Goal: Task Accomplishment & Management: Manage account settings

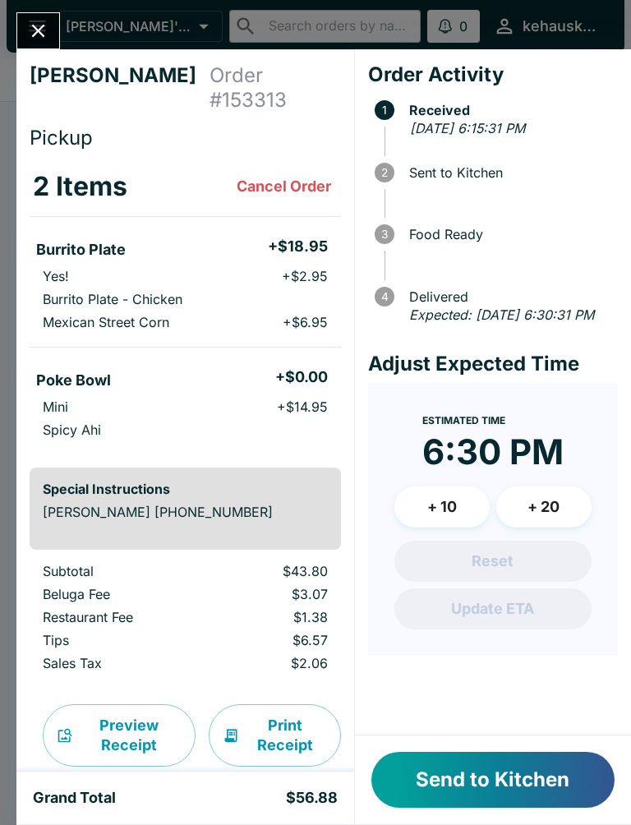
click at [43, 26] on icon "Close" at bounding box center [38, 31] width 13 height 13
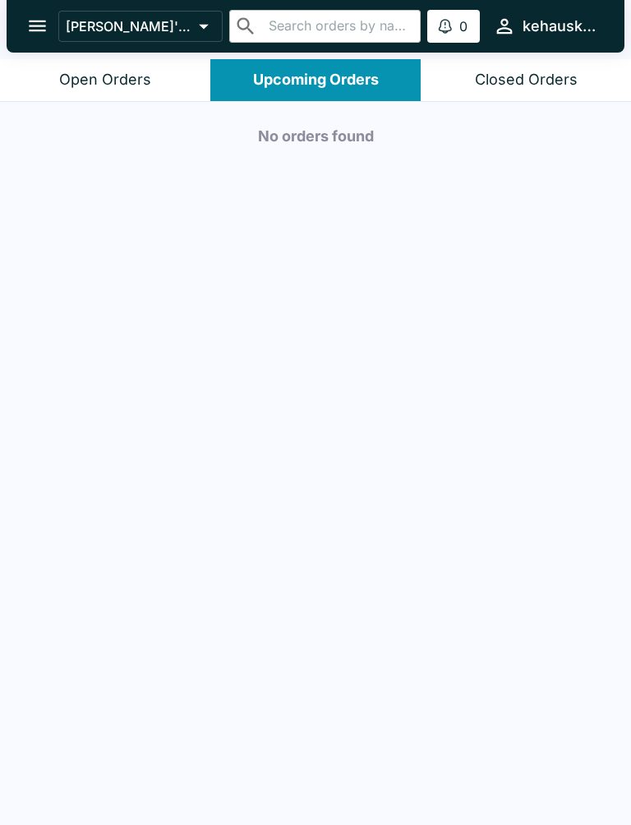
click at [528, 85] on div "Closed Orders" at bounding box center [526, 80] width 103 height 19
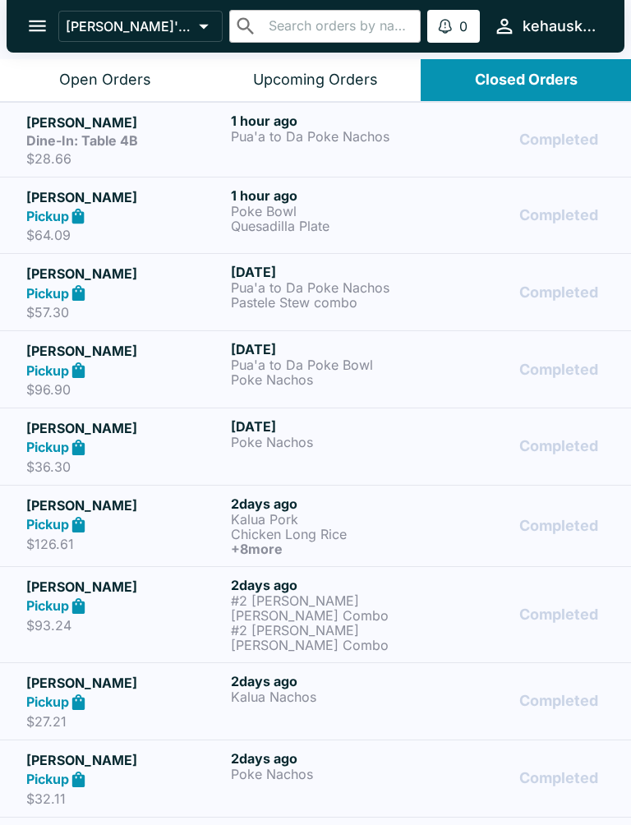
click at [319, 86] on div "Upcoming Orders" at bounding box center [315, 80] width 125 height 19
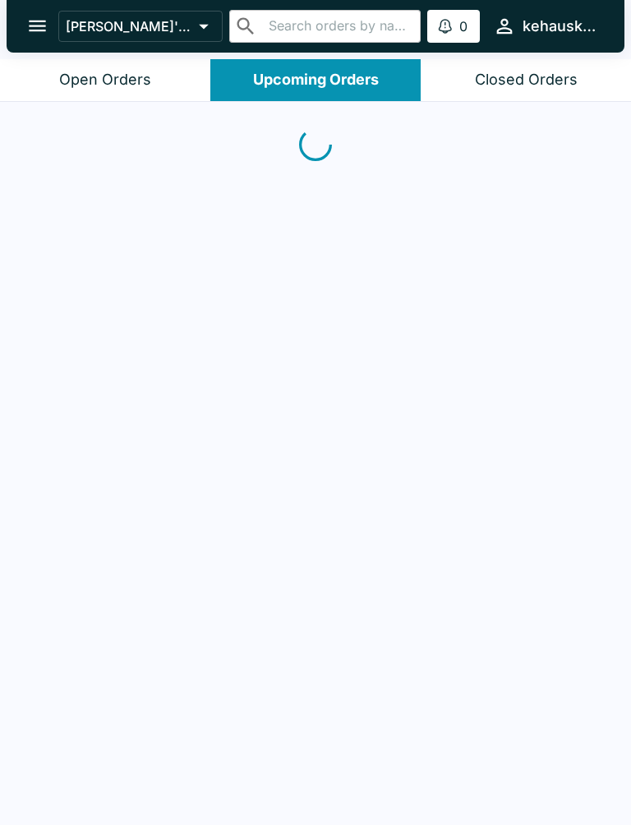
click at [318, 85] on div "Upcoming Orders" at bounding box center [316, 80] width 126 height 19
click at [318, 97] on button "Upcoming Orders" at bounding box center [315, 80] width 210 height 42
click at [89, 80] on div "Open Orders" at bounding box center [105, 80] width 92 height 19
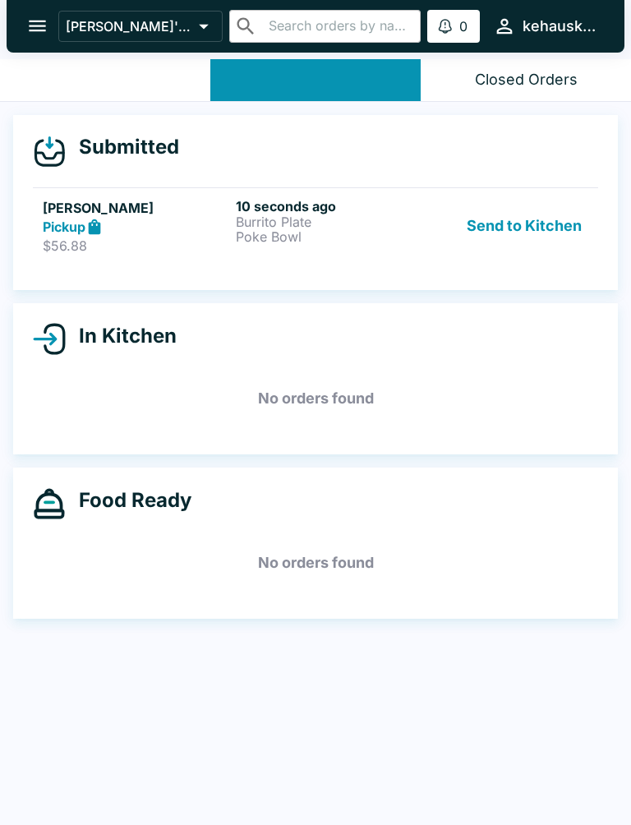
click at [89, 80] on div "Open Orders" at bounding box center [105, 80] width 91 height 19
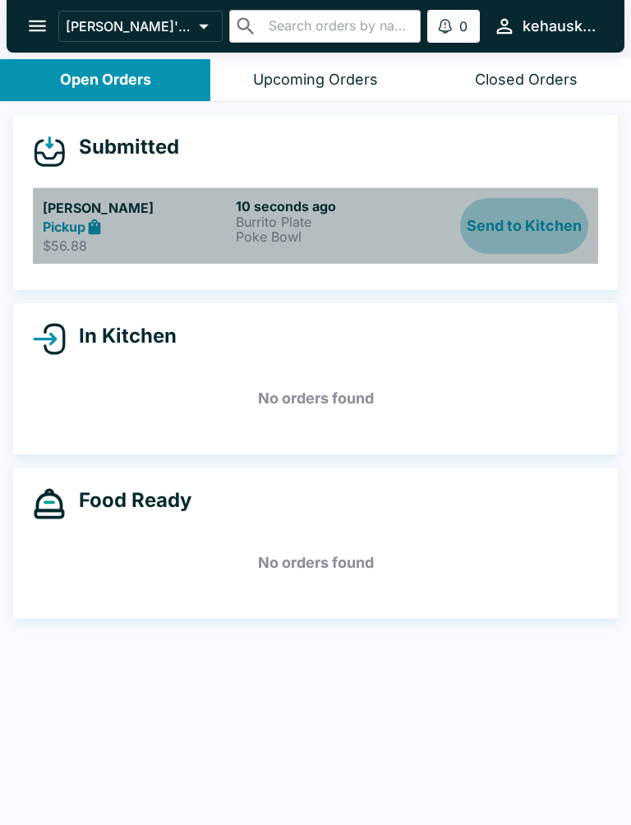
click at [504, 225] on button "Send to Kitchen" at bounding box center [524, 226] width 128 height 57
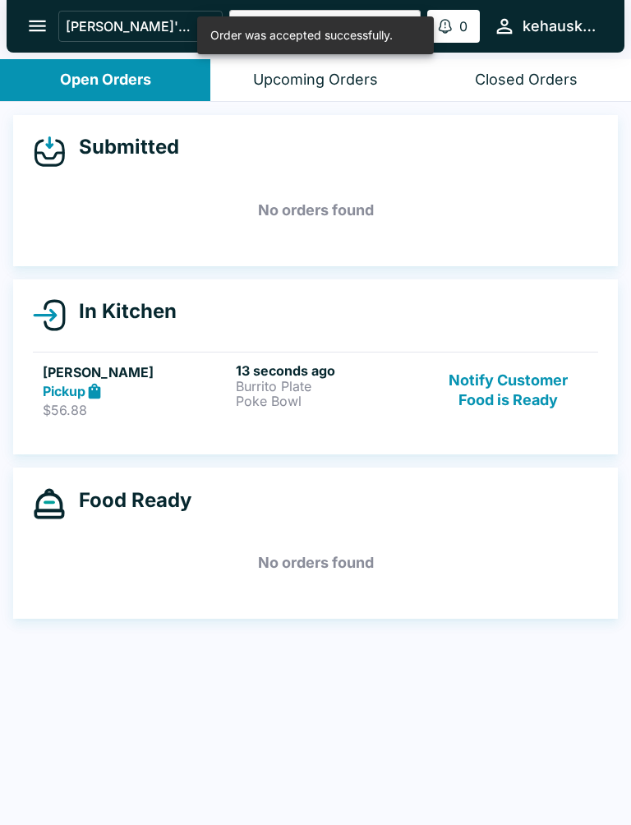
click at [280, 386] on p "Burrito Plate" at bounding box center [329, 386] width 186 height 15
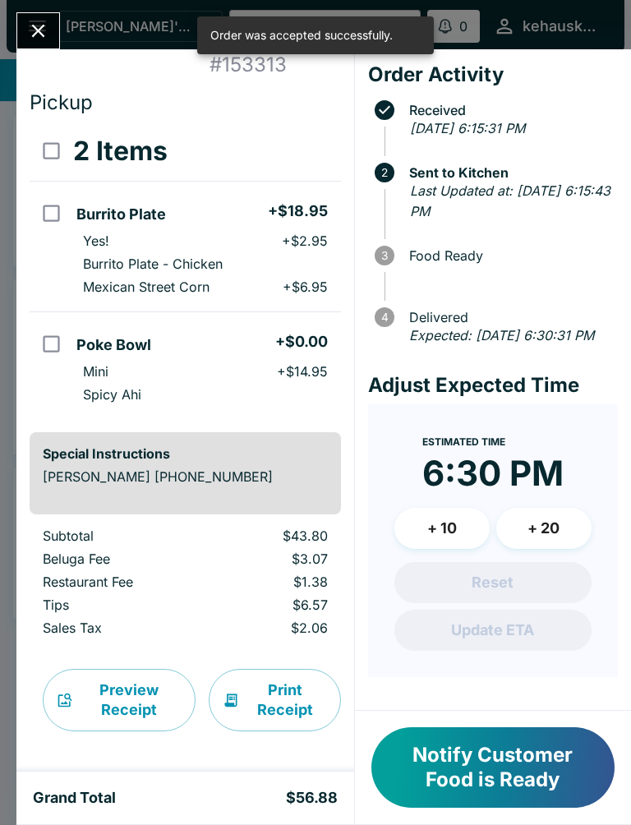
scroll to position [35, 0]
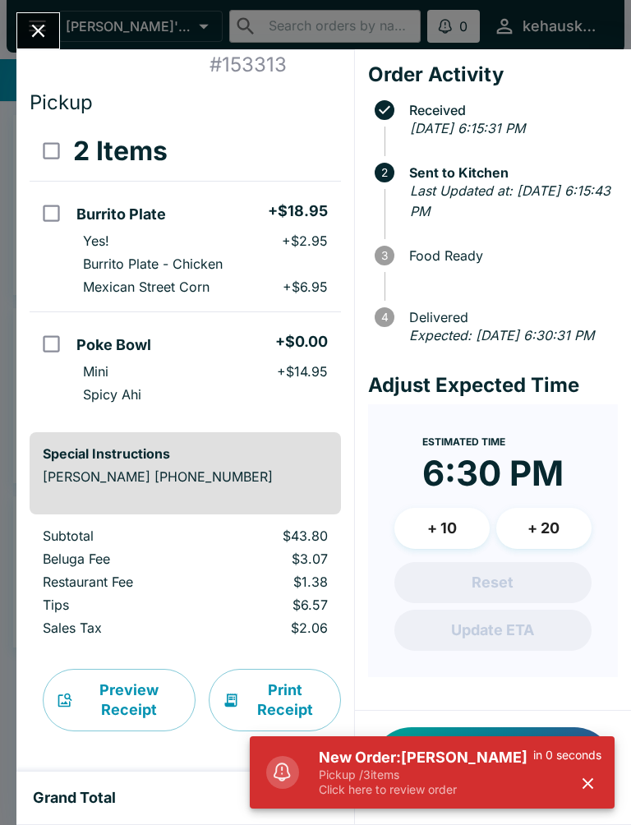
click at [454, 765] on h5 "New Order: [PERSON_NAME]" at bounding box center [426, 757] width 214 height 20
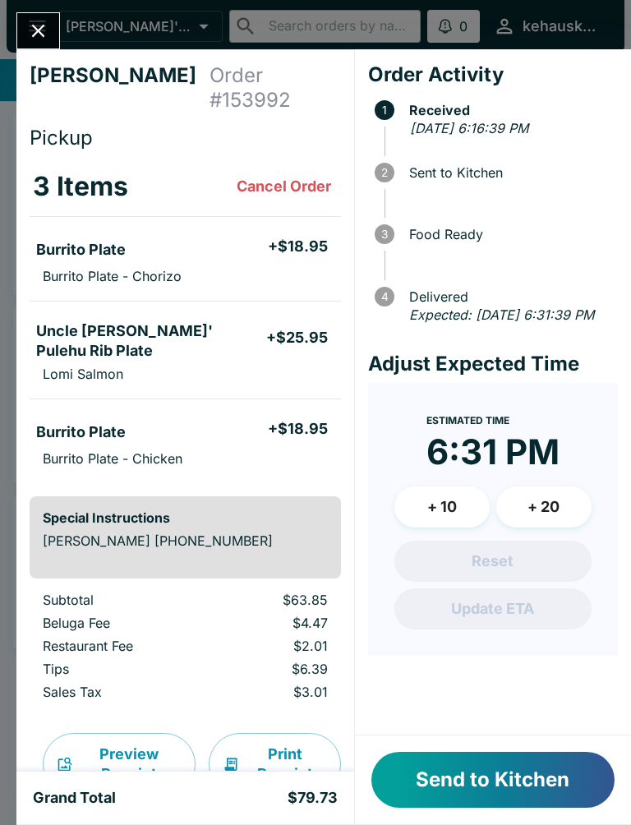
click at [38, 34] on icon "Close" at bounding box center [38, 31] width 22 height 22
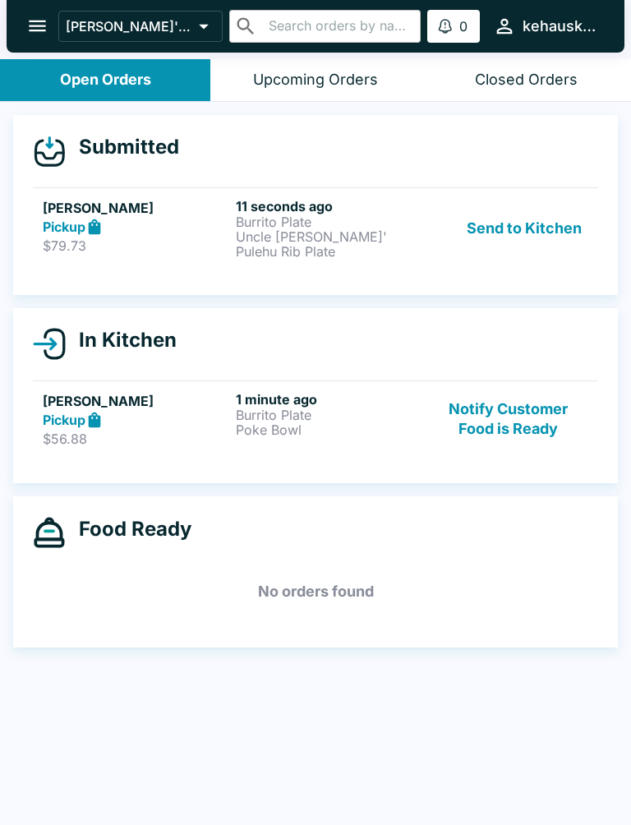
click at [273, 425] on p "Poke Bowl" at bounding box center [329, 429] width 186 height 15
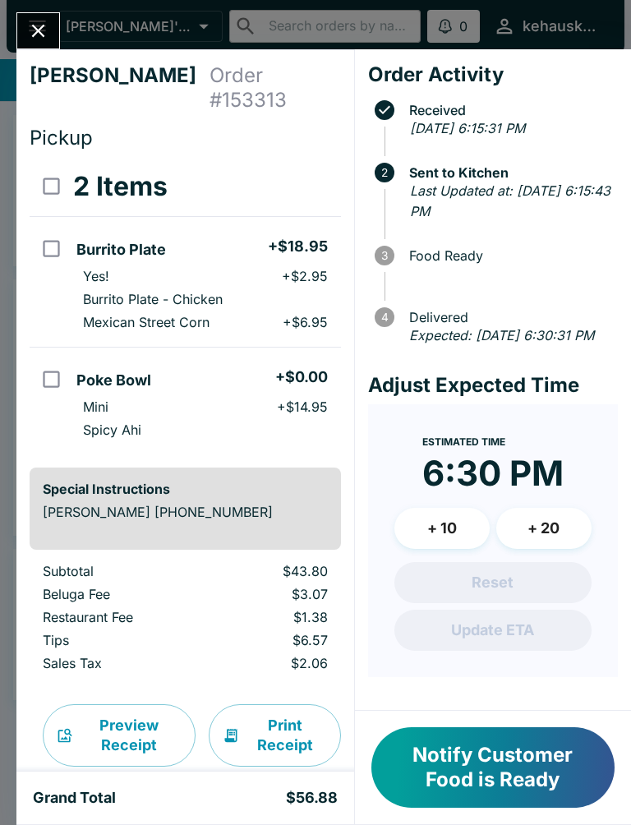
click at [57, 253] on input "orders table" at bounding box center [51, 248] width 37 height 37
click at [296, 195] on button "Refund" at bounding box center [295, 186] width 85 height 41
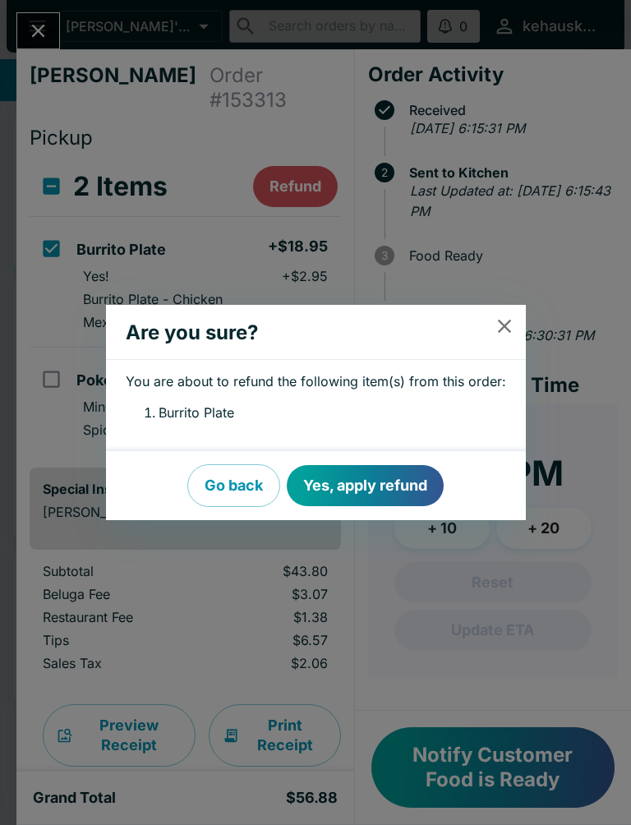
click at [388, 484] on button "Yes, apply refund" at bounding box center [365, 485] width 157 height 41
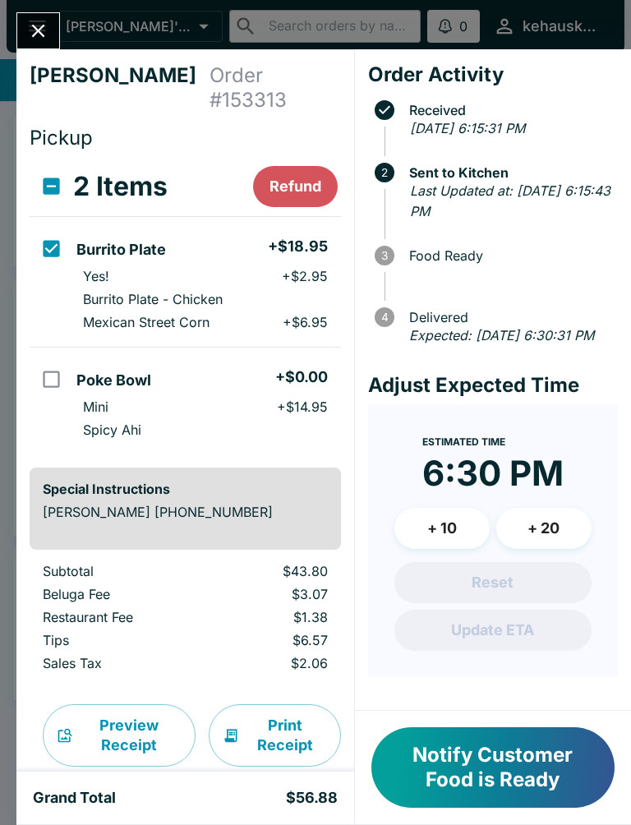
checkbox input "false"
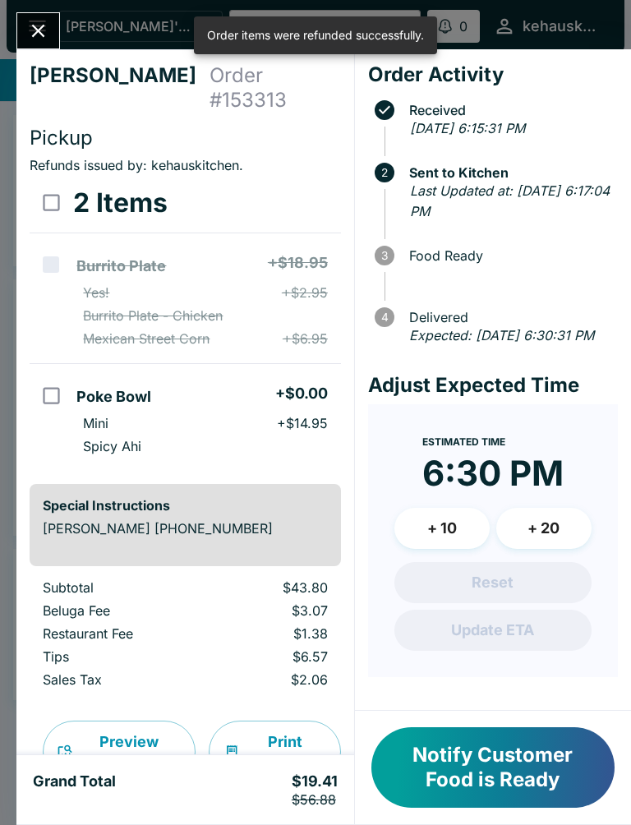
click at [464, 762] on button "Notify Customer Food is Ready" at bounding box center [492, 767] width 243 height 80
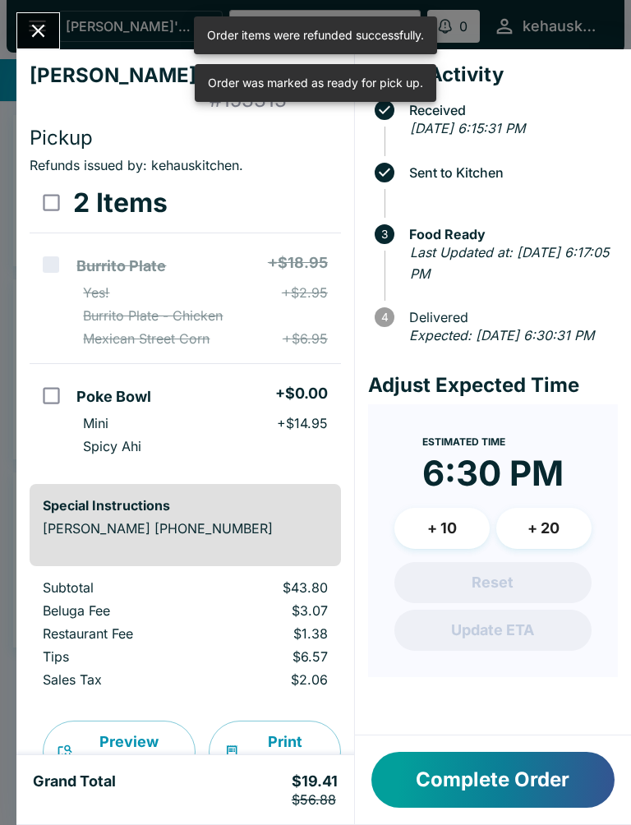
click at [48, 30] on icon "Close" at bounding box center [38, 31] width 22 height 22
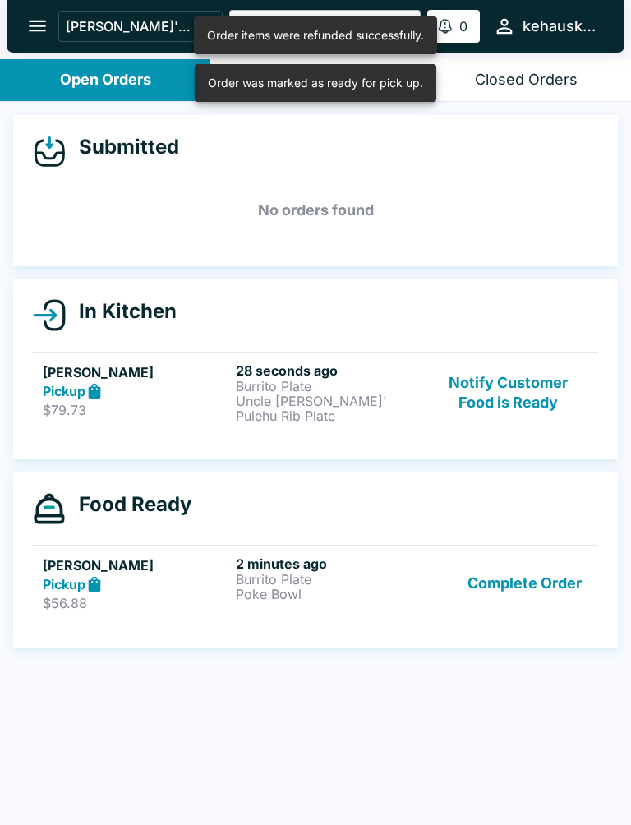
click at [296, 406] on p "Uncle [PERSON_NAME]' Pulehu Rib Plate" at bounding box center [329, 408] width 186 height 30
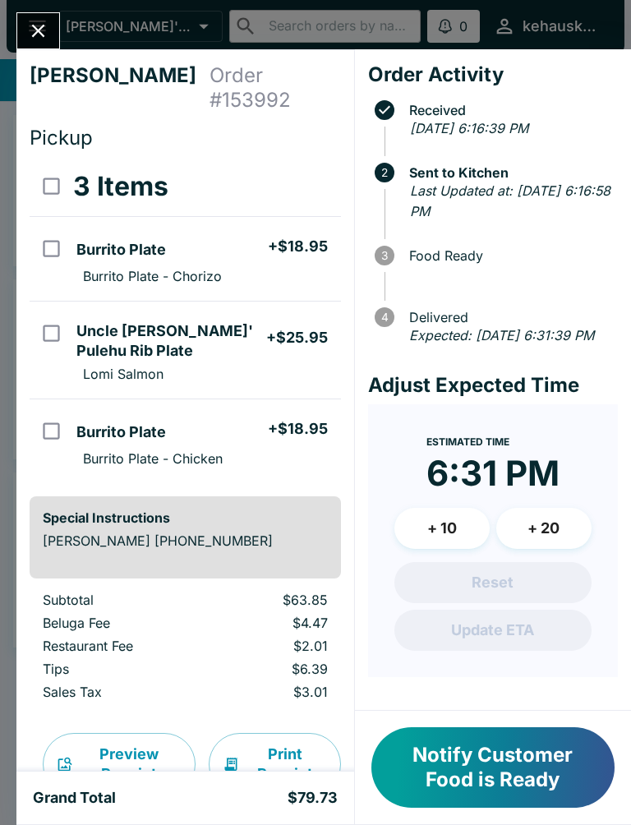
click at [58, 412] on input "orders table" at bounding box center [51, 430] width 37 height 37
checkbox input "true"
click at [57, 232] on input "orders table" at bounding box center [51, 248] width 37 height 37
click at [301, 166] on button "Refund" at bounding box center [295, 186] width 85 height 41
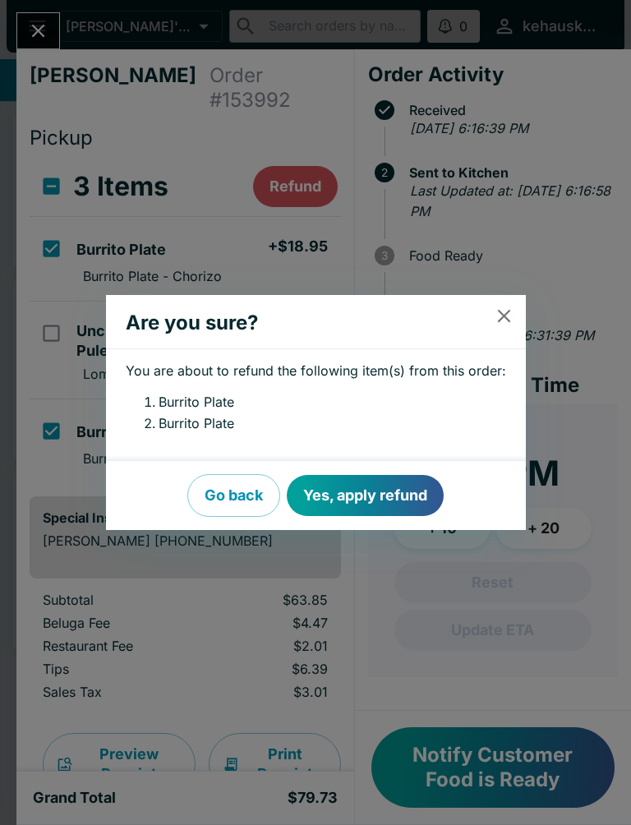
click at [388, 499] on button "Yes, apply refund" at bounding box center [365, 495] width 157 height 41
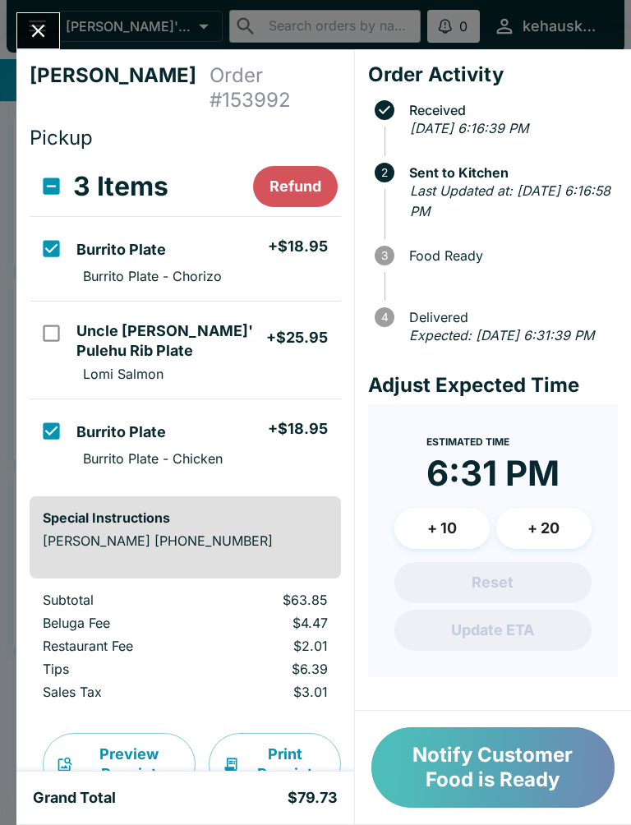
click at [458, 769] on button "Notify Customer Food is Ready" at bounding box center [492, 767] width 243 height 80
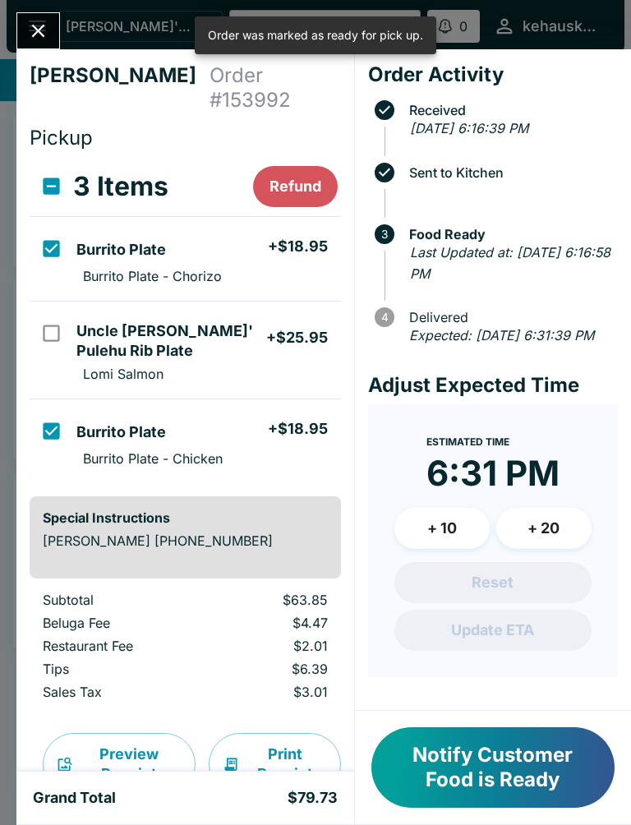
checkbox input "false"
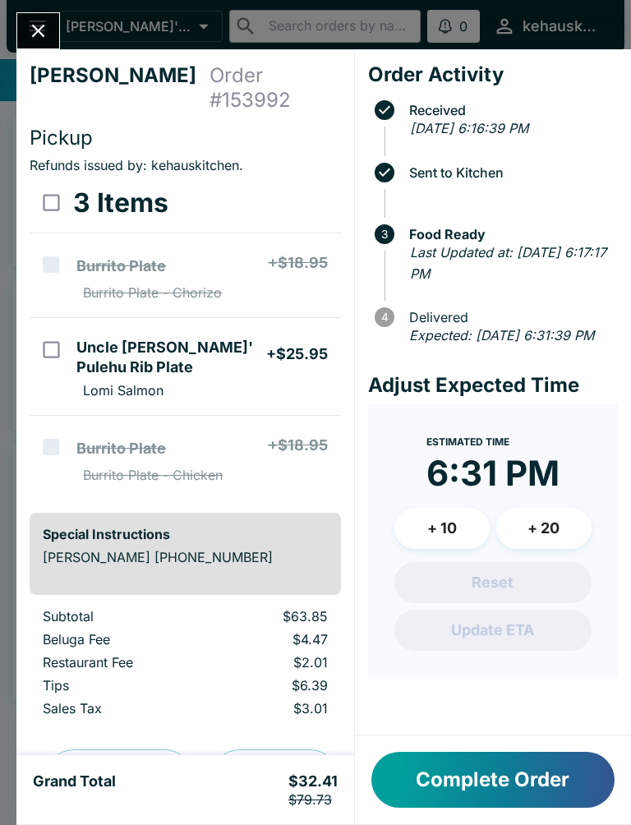
click at [30, 30] on icon "Close" at bounding box center [38, 31] width 22 height 22
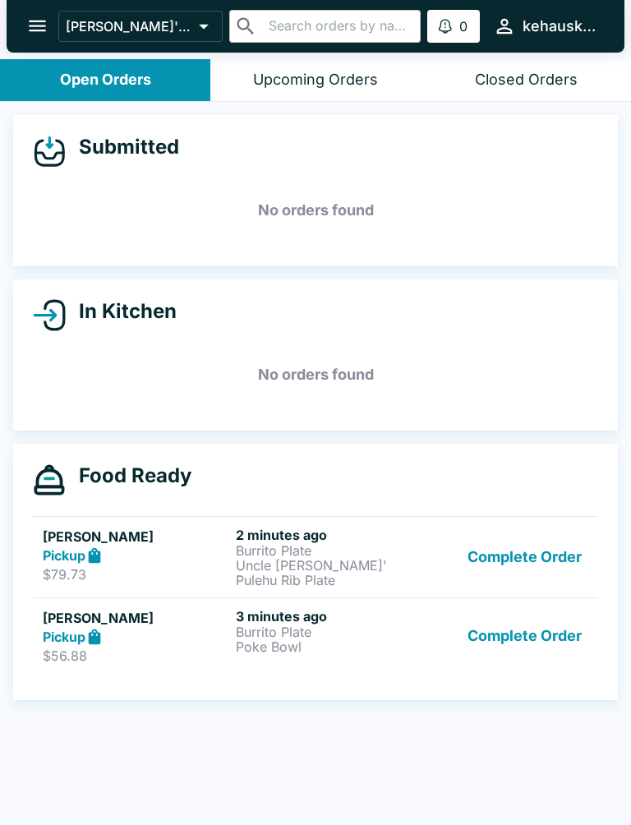
click at [273, 639] on p "Poke Bowl" at bounding box center [329, 646] width 186 height 15
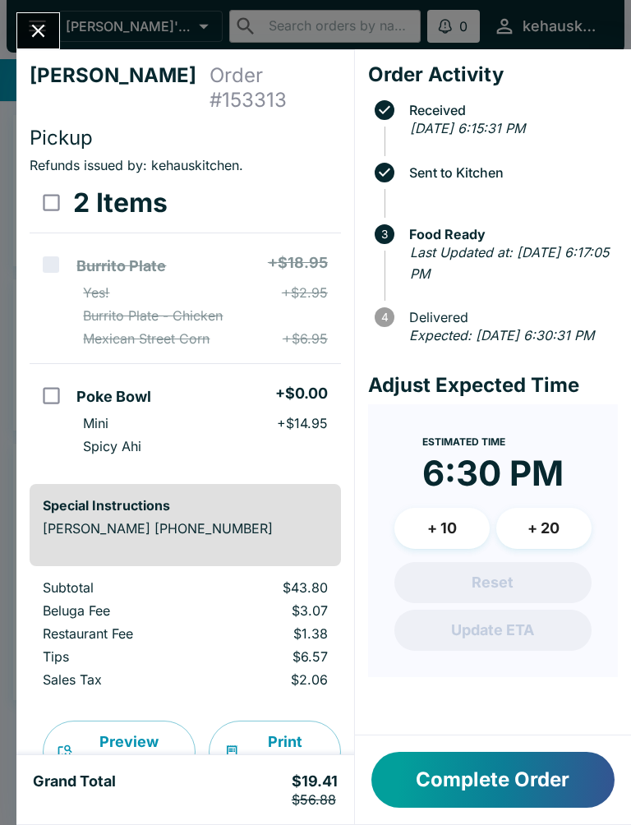
click at [40, 16] on button "Close" at bounding box center [38, 30] width 42 height 35
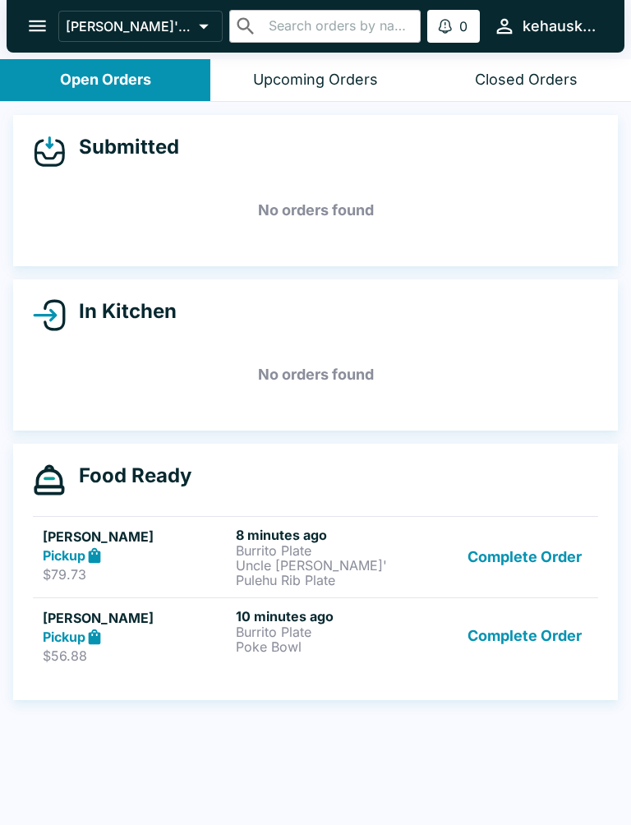
click at [260, 549] on p "Burrito Plate" at bounding box center [329, 550] width 186 height 15
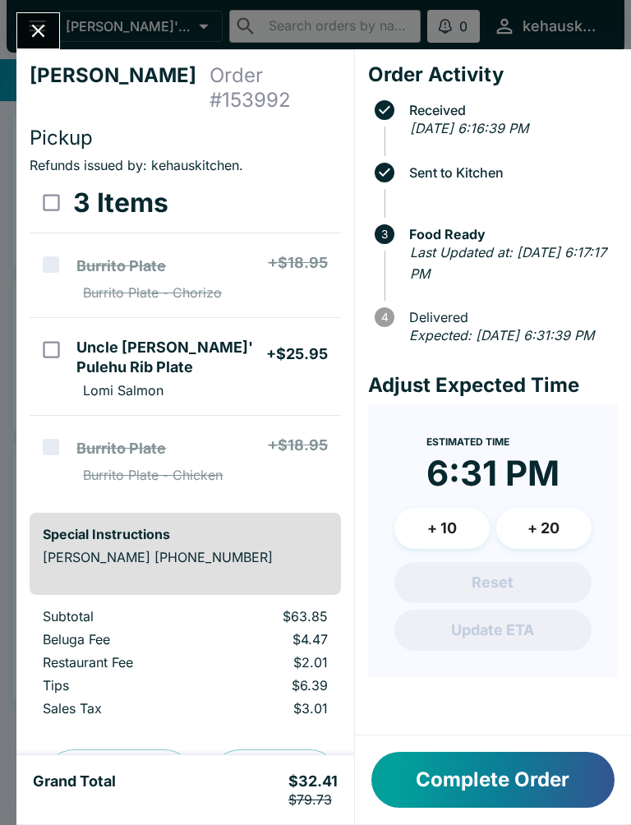
click at [45, 24] on icon "Close" at bounding box center [38, 31] width 22 height 22
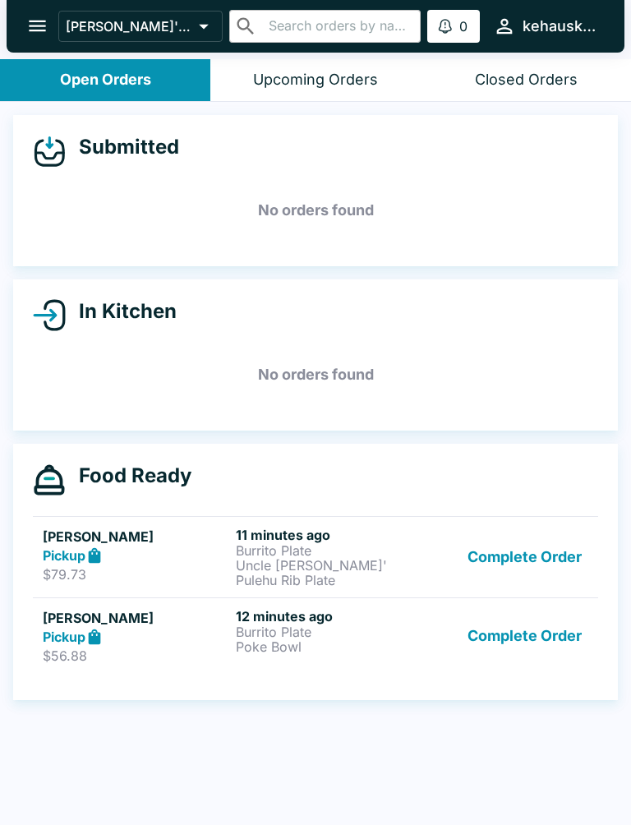
click at [279, 629] on p "Burrito Plate" at bounding box center [329, 631] width 186 height 15
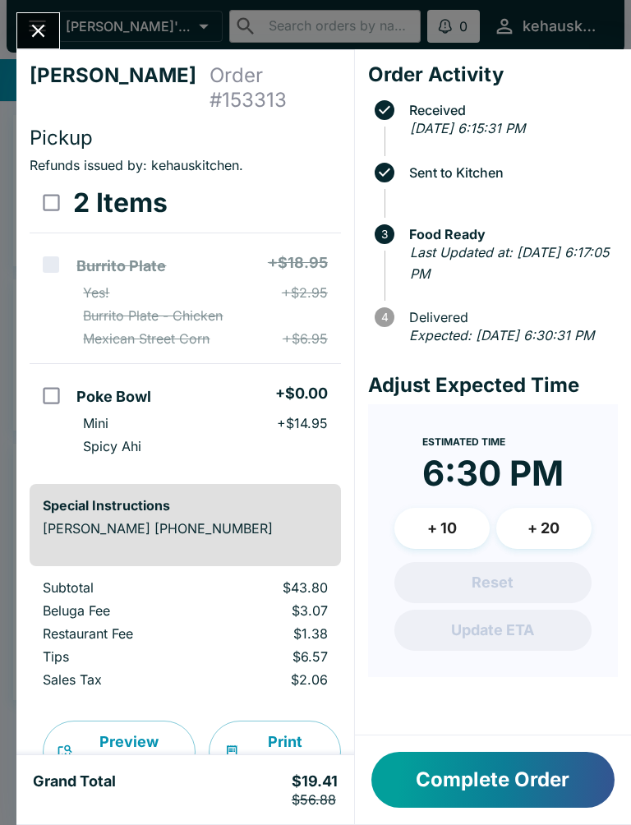
click at [48, 16] on button "Close" at bounding box center [38, 30] width 42 height 35
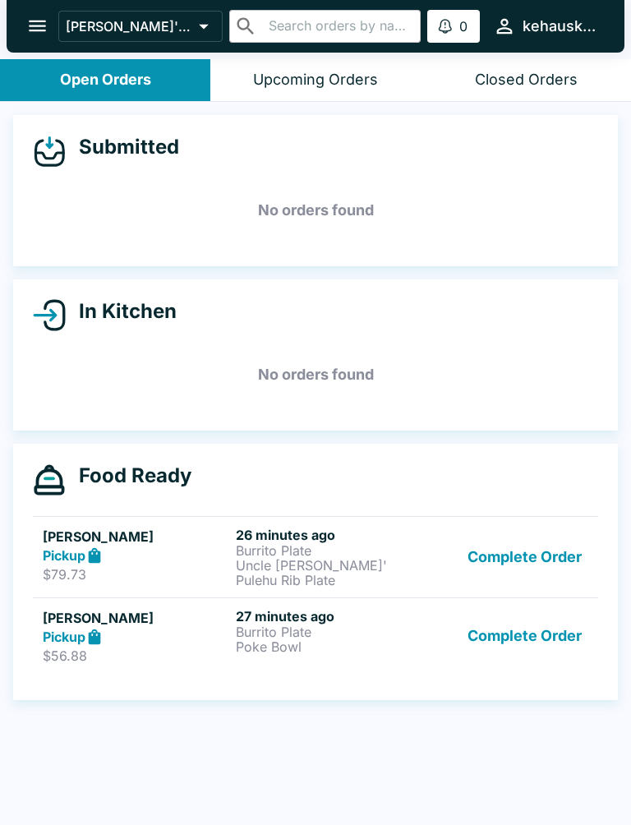
click at [300, 573] on p "Uncle [PERSON_NAME]' Pulehu Rib Plate" at bounding box center [329, 573] width 186 height 30
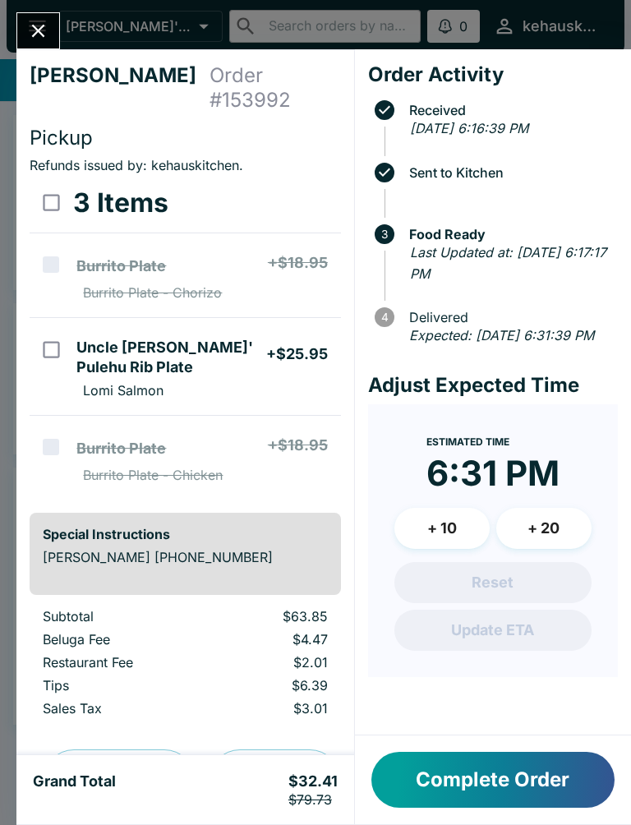
click at [35, 39] on icon "Close" at bounding box center [38, 31] width 22 height 22
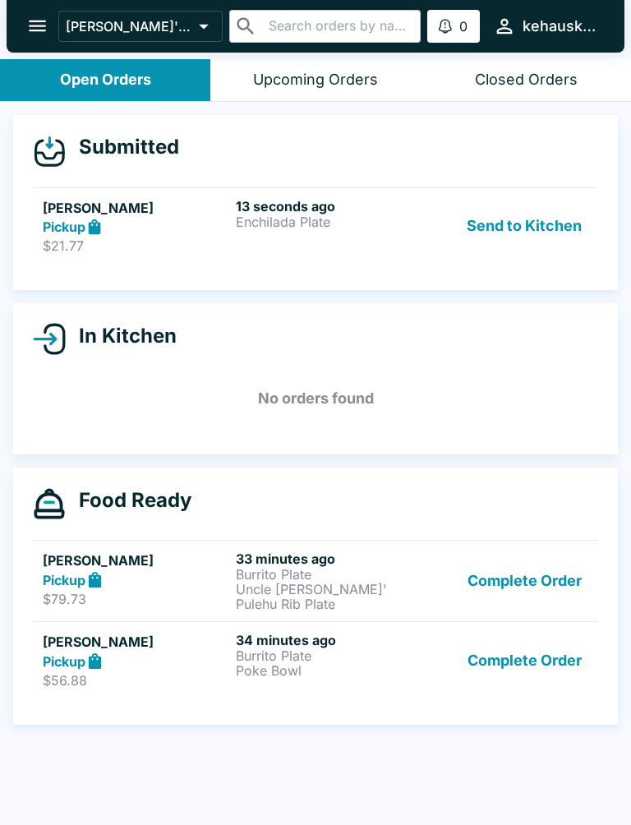
click at [342, 244] on div "13 seconds ago Enchilada Plate" at bounding box center [329, 226] width 186 height 57
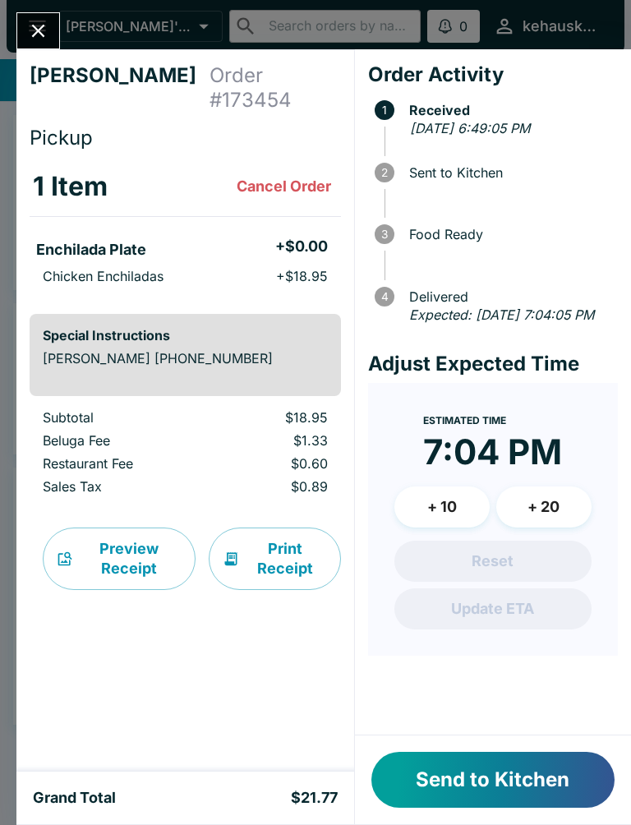
click at [260, 182] on button "Cancel Order" at bounding box center [284, 186] width 108 height 33
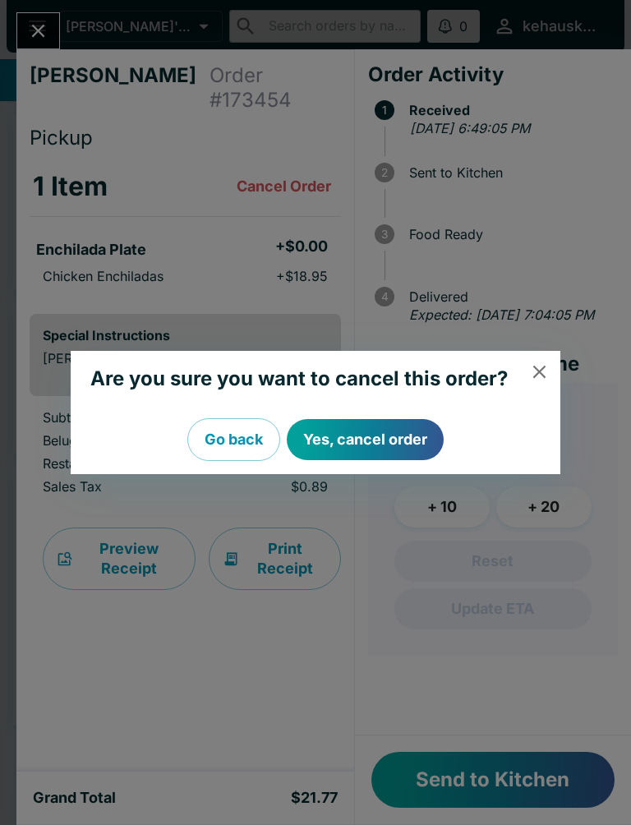
click at [403, 438] on button "Yes, cancel order" at bounding box center [365, 439] width 157 height 41
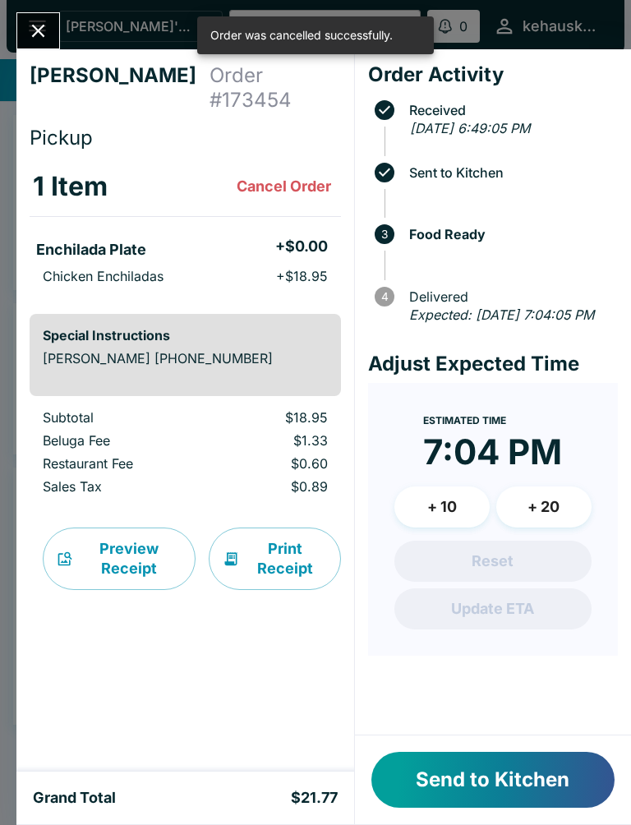
click at [39, 21] on icon "Close" at bounding box center [38, 31] width 22 height 22
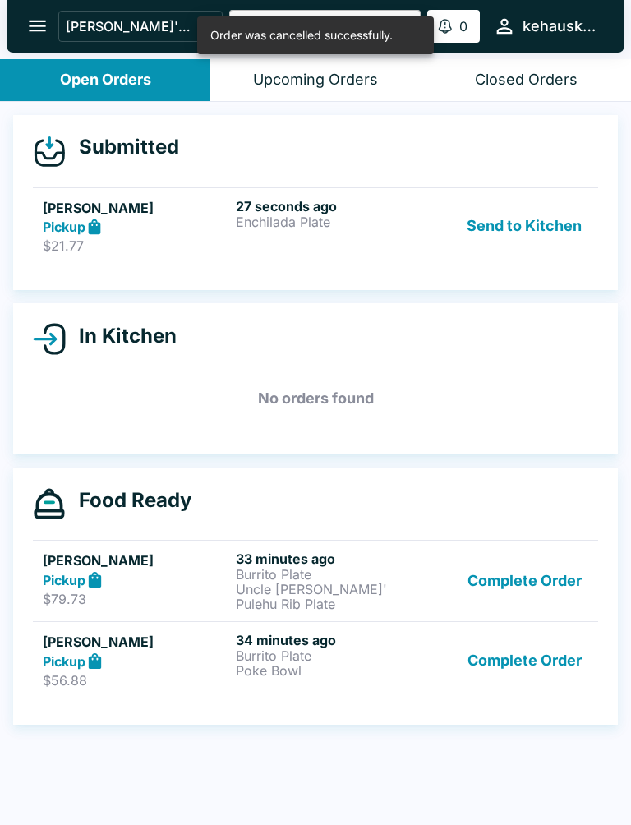
click at [341, 233] on div "27 seconds ago Enchilada Plate" at bounding box center [329, 226] width 186 height 57
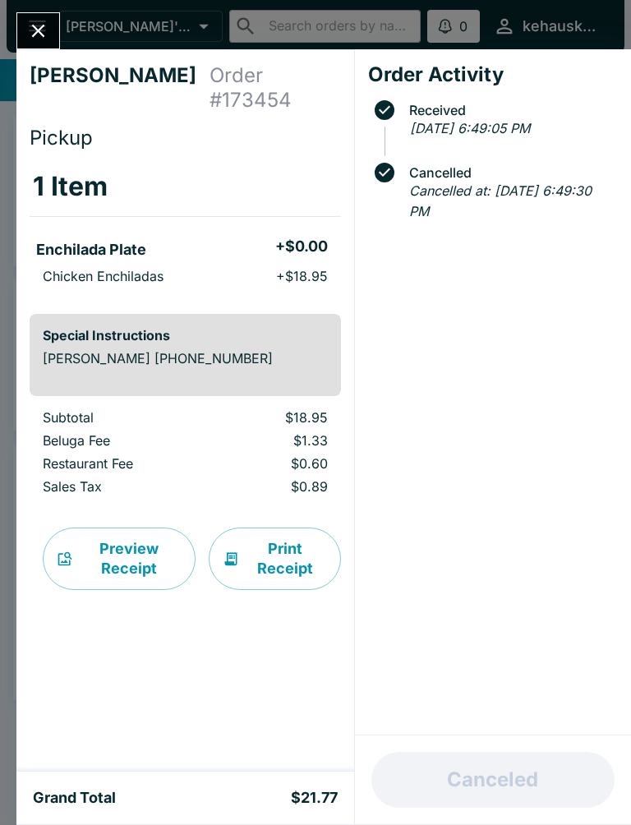
click at [42, 27] on icon "Close" at bounding box center [38, 31] width 13 height 13
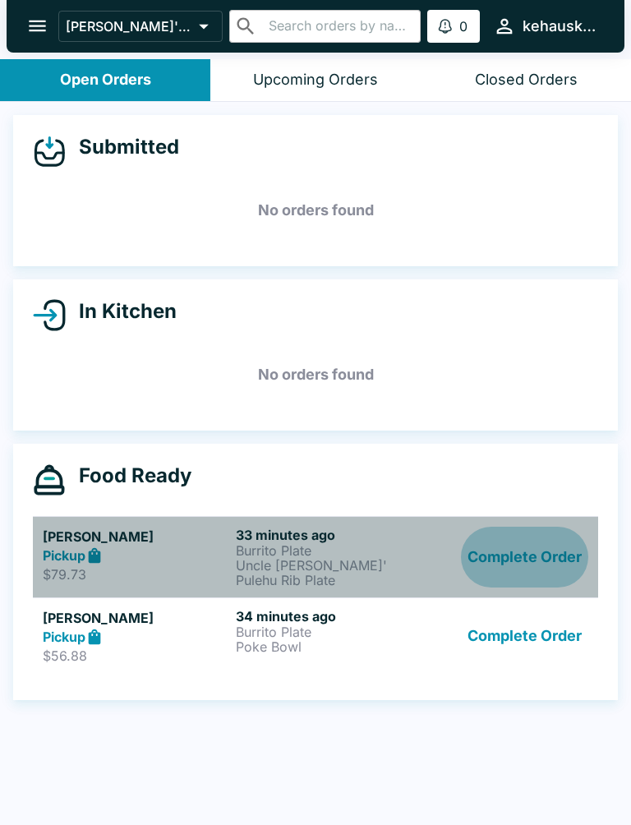
click at [471, 556] on button "Complete Order" at bounding box center [524, 556] width 127 height 61
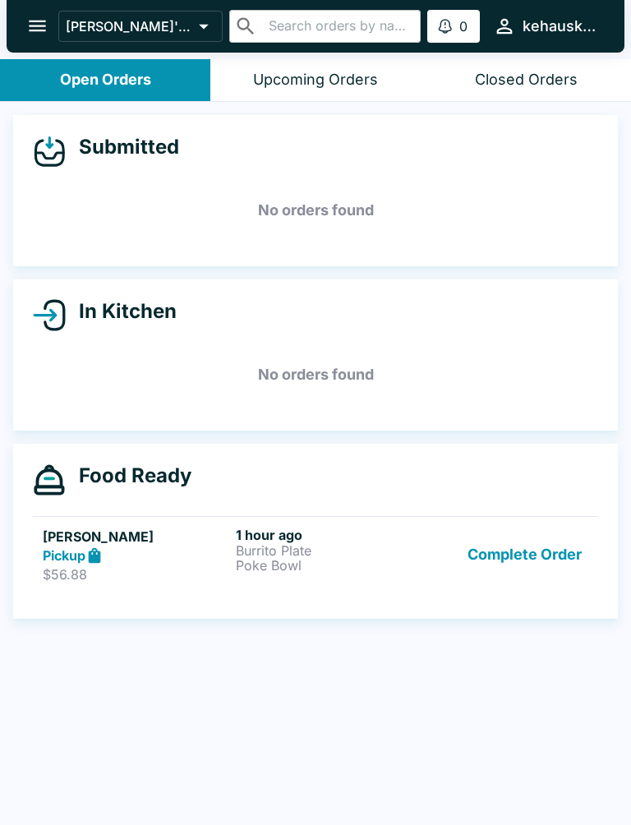
click at [490, 557] on button "Complete Order" at bounding box center [524, 554] width 127 height 57
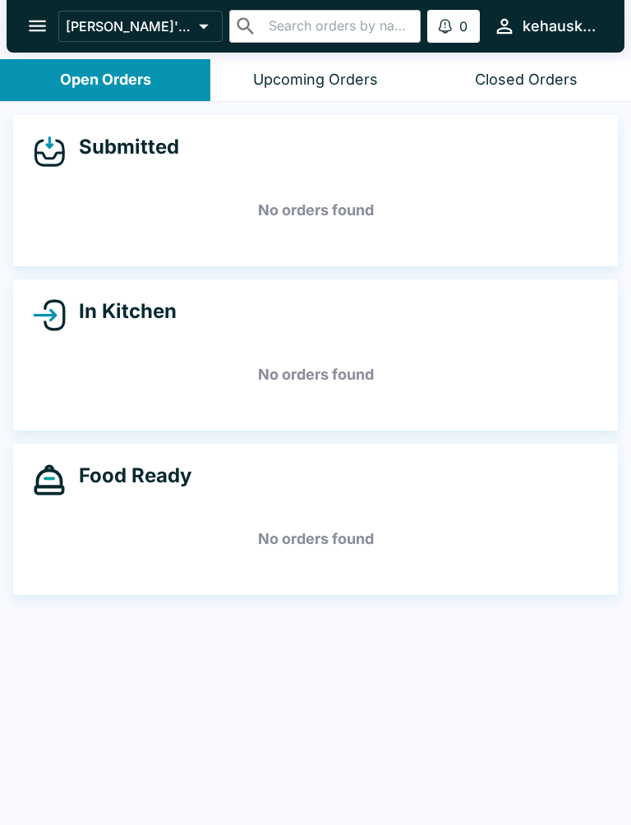
click at [41, 12] on button "open drawer" at bounding box center [37, 26] width 42 height 42
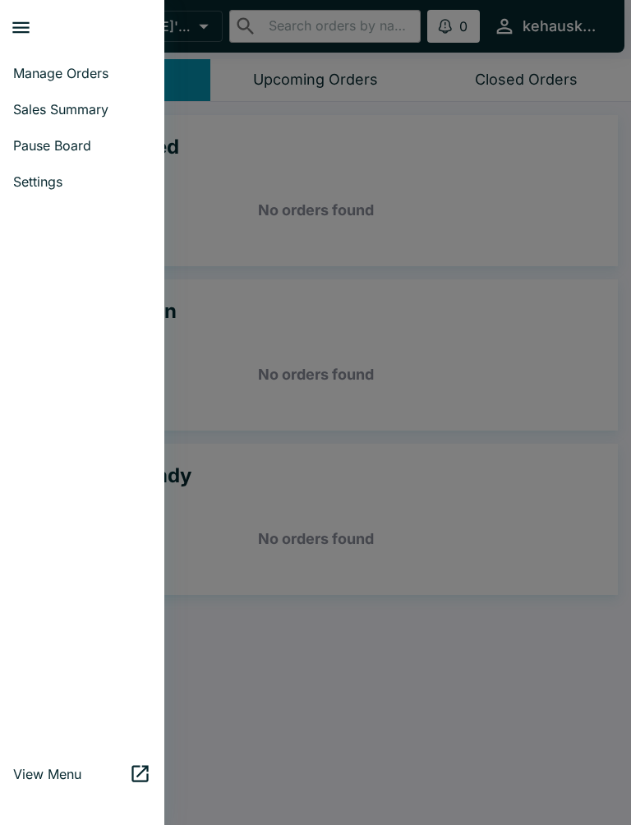
click at [101, 59] on link "Manage Orders" at bounding box center [82, 73] width 164 height 36
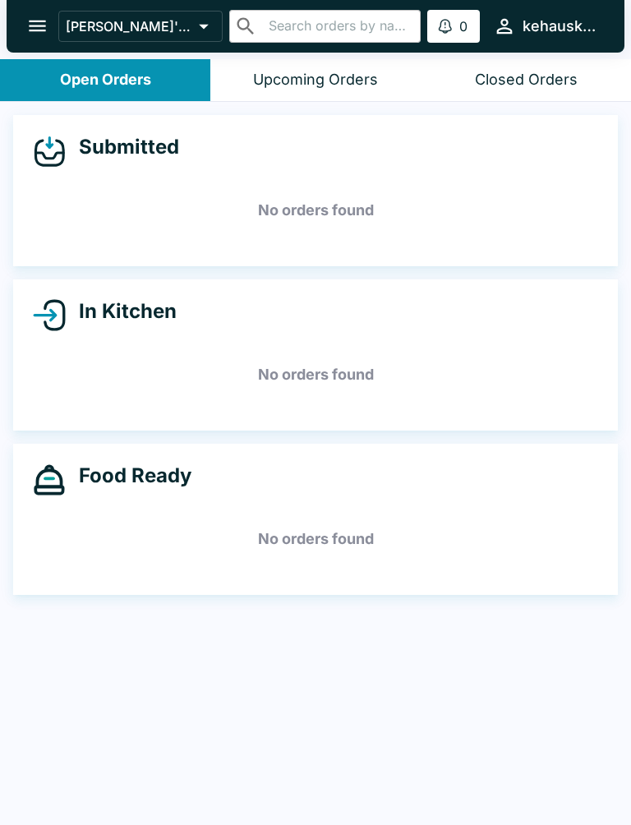
click at [46, 21] on icon "open drawer" at bounding box center [37, 26] width 22 height 22
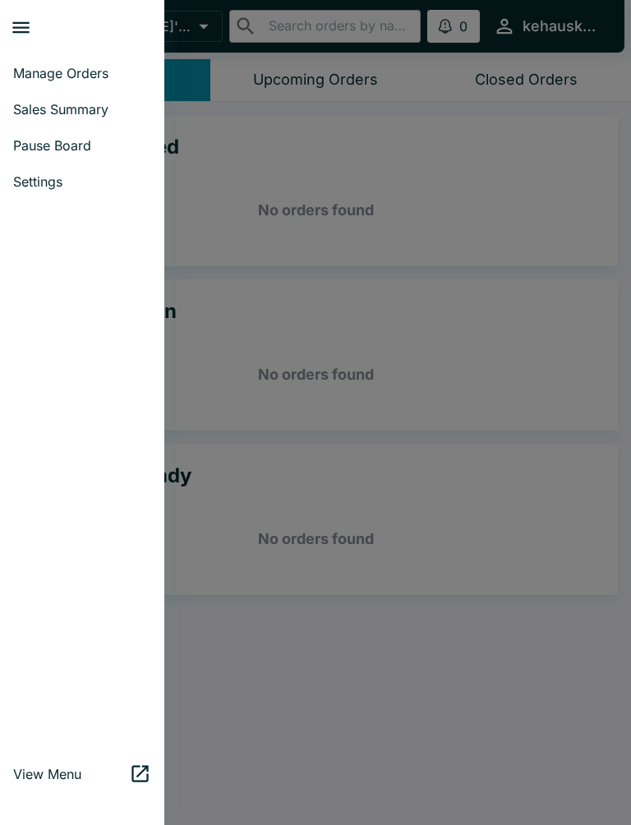
click at [103, 101] on span "Sales Summary" at bounding box center [82, 109] width 138 height 16
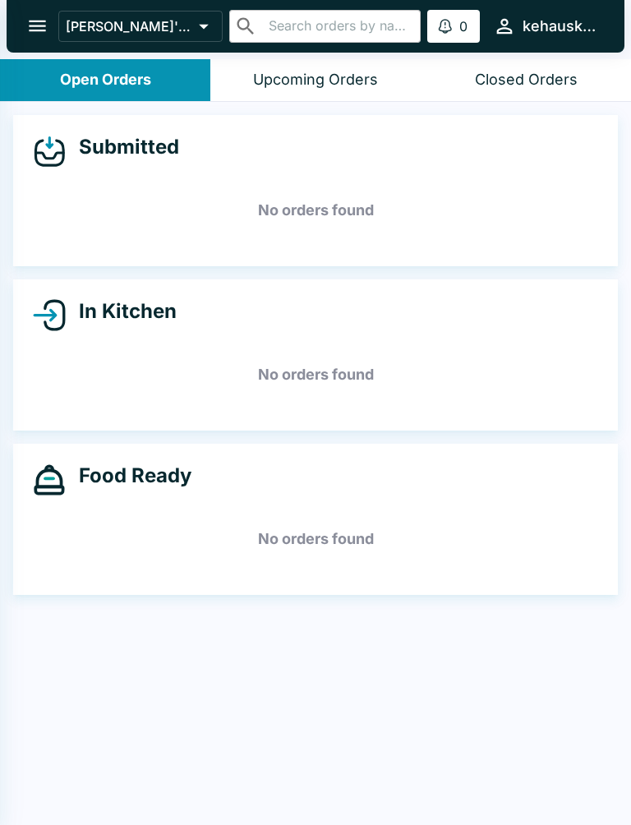
select select "03:00"
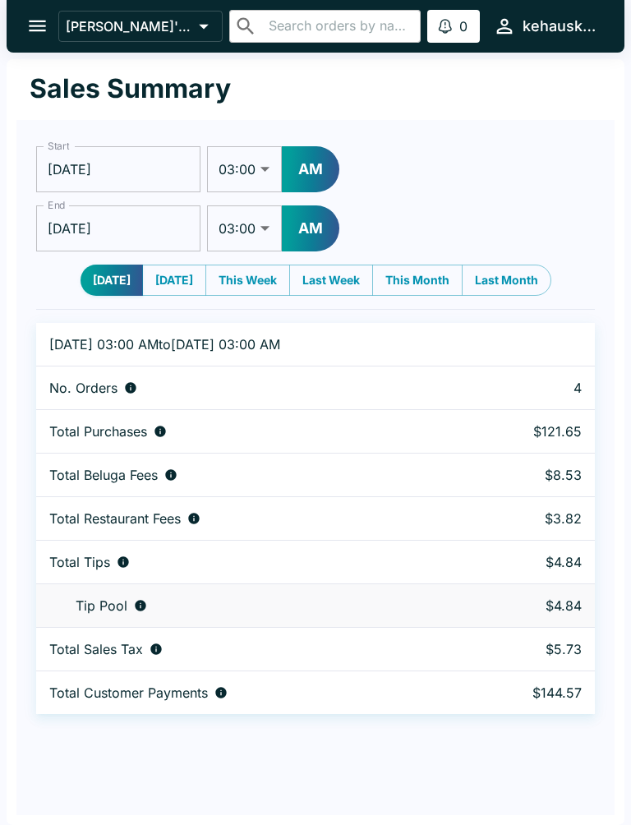
click at [429, 283] on button "This Month" at bounding box center [417, 279] width 90 height 31
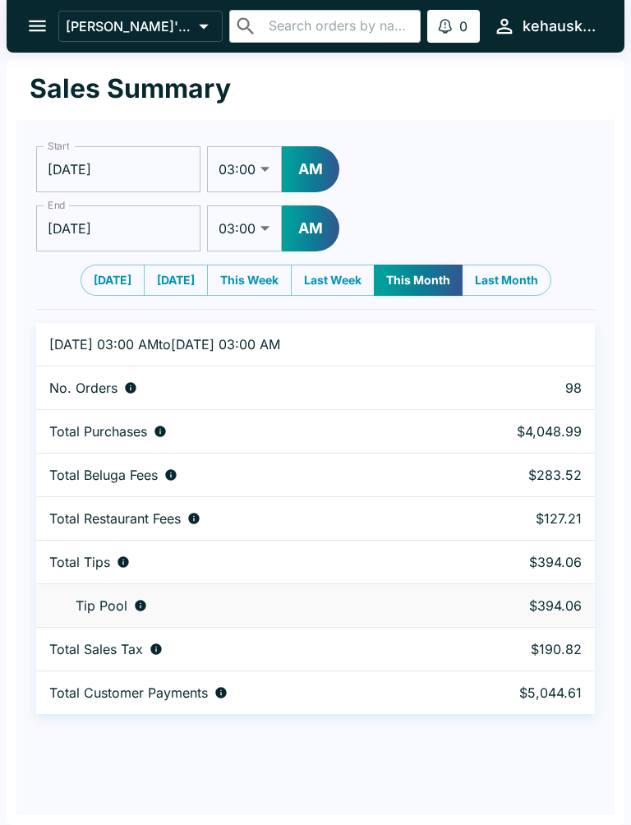
click at [516, 278] on button "Last Month" at bounding box center [507, 279] width 90 height 31
type input "[DATE]"
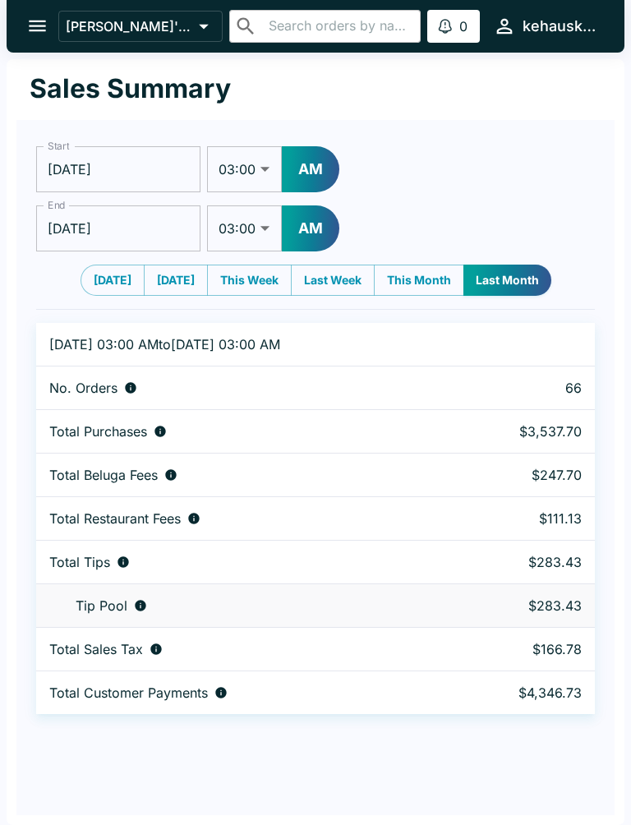
click at [434, 279] on button "This Month" at bounding box center [419, 279] width 90 height 31
type input "[DATE]"
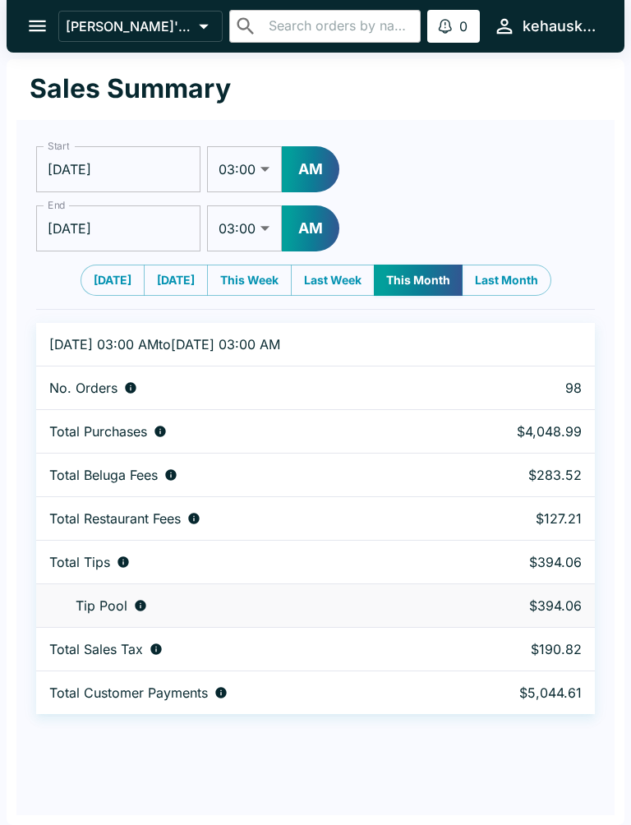
click at [526, 273] on button "Last Month" at bounding box center [507, 279] width 90 height 31
type input "[DATE]"
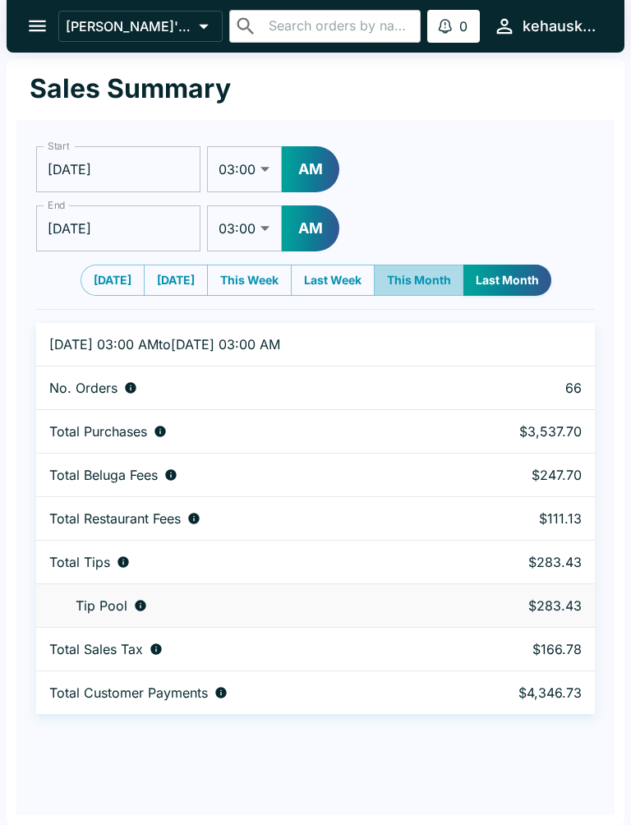
click at [427, 284] on button "This Month" at bounding box center [419, 279] width 90 height 31
type input "[DATE]"
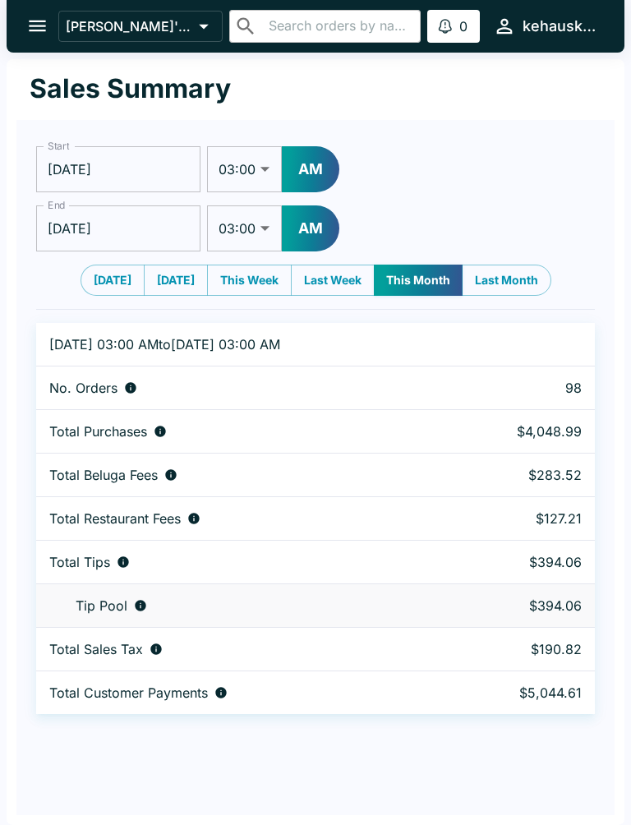
click at [107, 228] on input "[DATE]" at bounding box center [118, 228] width 164 height 46
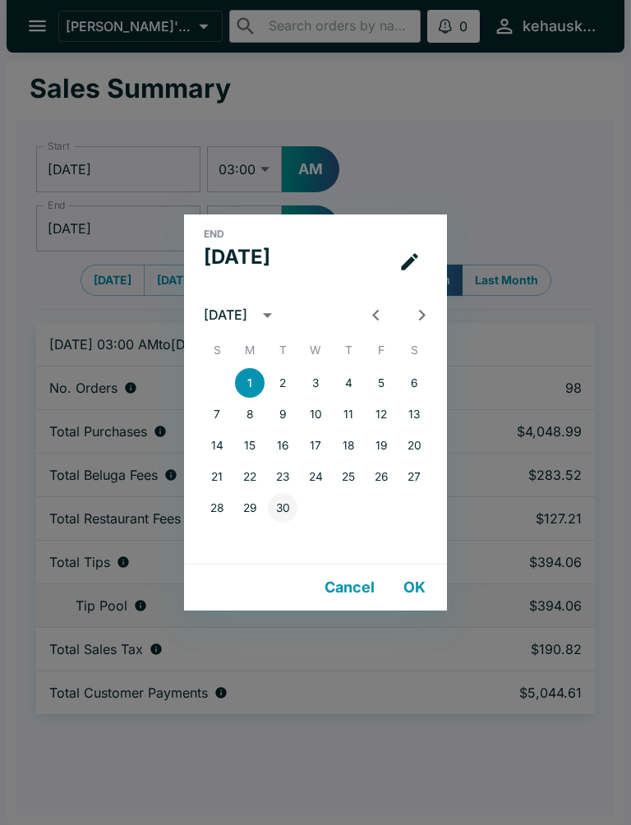
click at [291, 512] on button "30" at bounding box center [283, 508] width 30 height 30
click at [462, 466] on div "End Tue, Sep [DATE] S M T W T F S 1 2 3 4 5 6 7 8 9 10 11 12 13 14 15 16 17 18 …" at bounding box center [315, 412] width 631 height 825
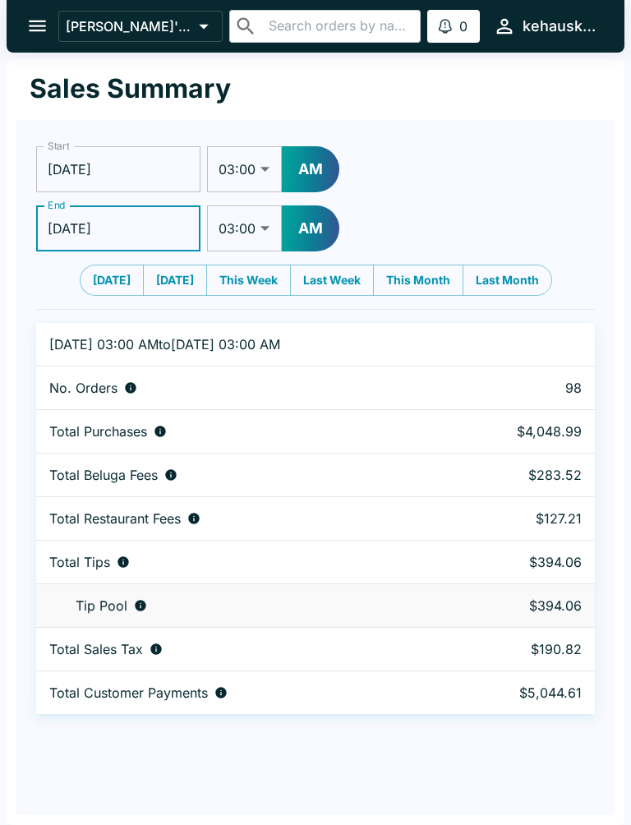
click at [138, 227] on input "[DATE]" at bounding box center [118, 228] width 164 height 46
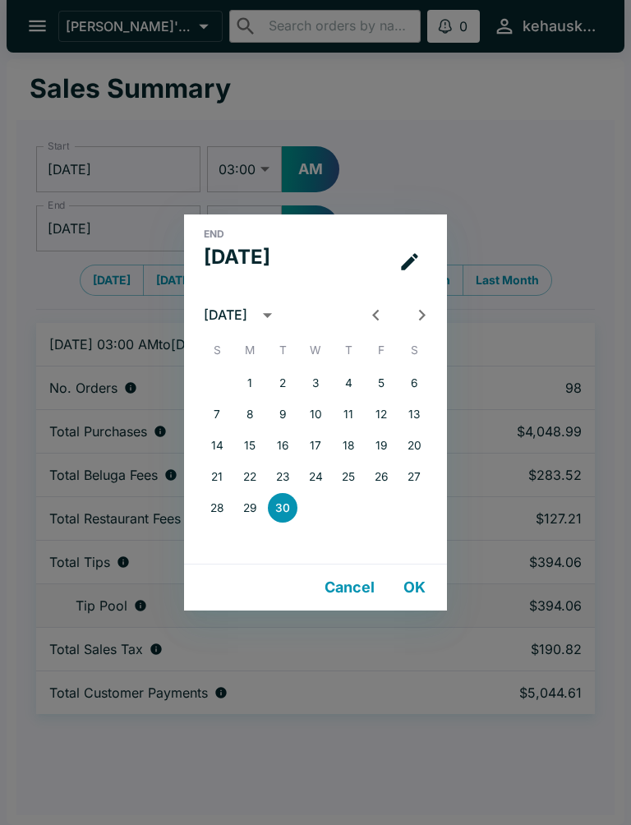
click at [379, 315] on icon "Previous month" at bounding box center [376, 315] width 22 height 22
click at [222, 539] on button "31" at bounding box center [217, 539] width 30 height 30
type input "[DATE]"
click at [427, 588] on button "OK" at bounding box center [414, 587] width 53 height 33
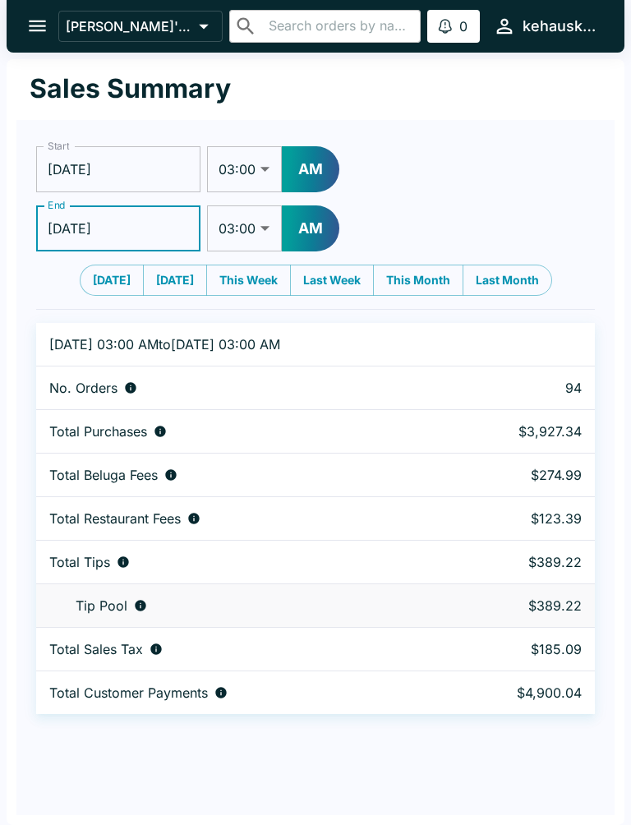
click at [40, 19] on icon "open drawer" at bounding box center [37, 26] width 22 height 22
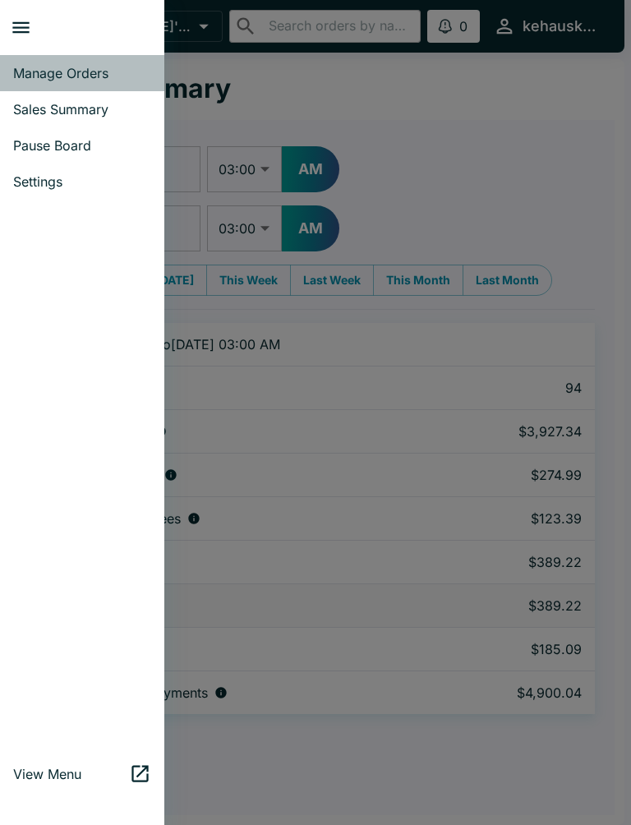
click at [108, 81] on link "Manage Orders" at bounding box center [82, 73] width 164 height 36
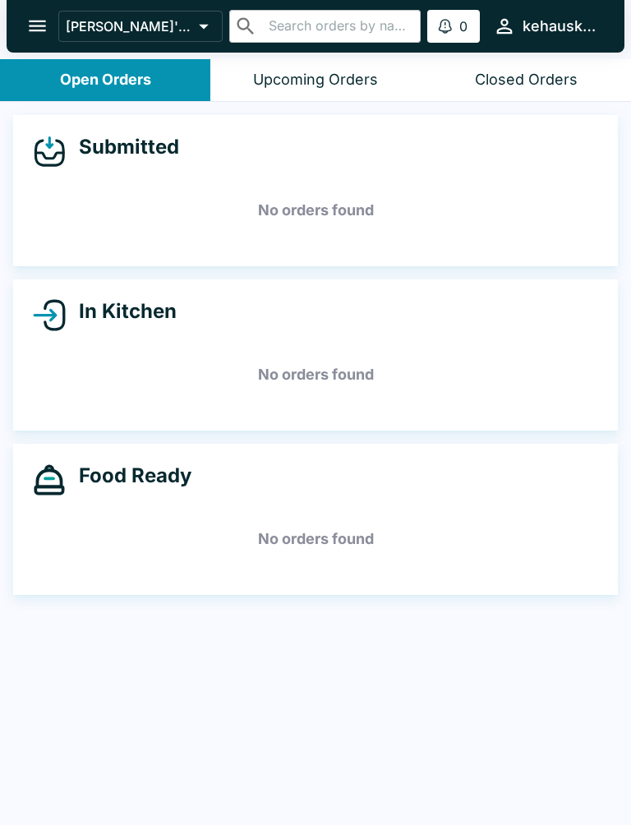
click at [35, 28] on icon "open drawer" at bounding box center [37, 26] width 22 height 22
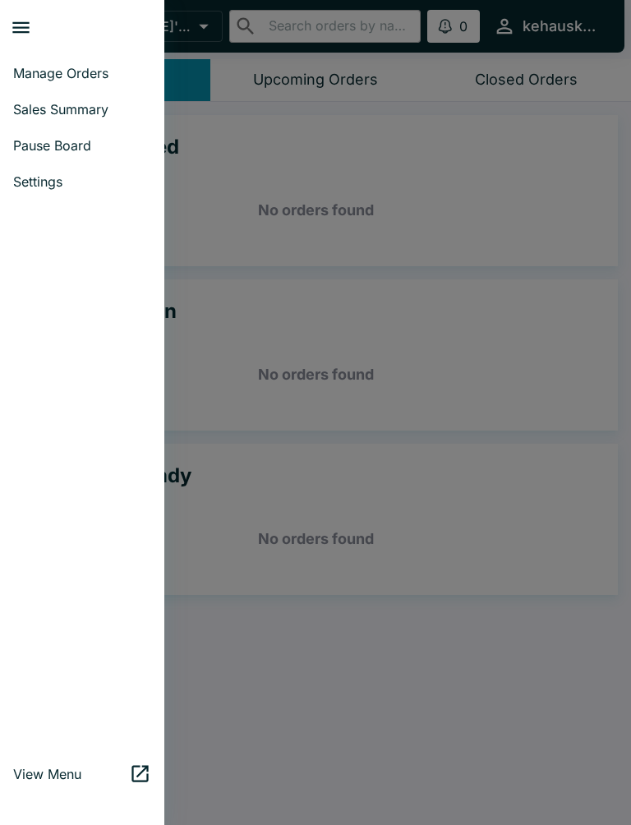
click at [111, 99] on link "Sales Summary" at bounding box center [82, 109] width 164 height 36
select select "03:00"
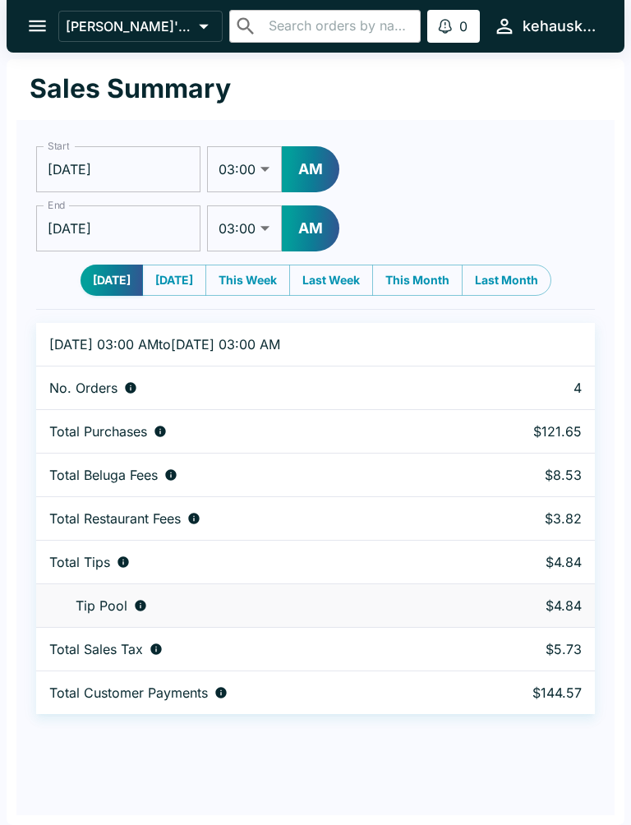
click at [36, 24] on icon "open drawer" at bounding box center [37, 26] width 22 height 22
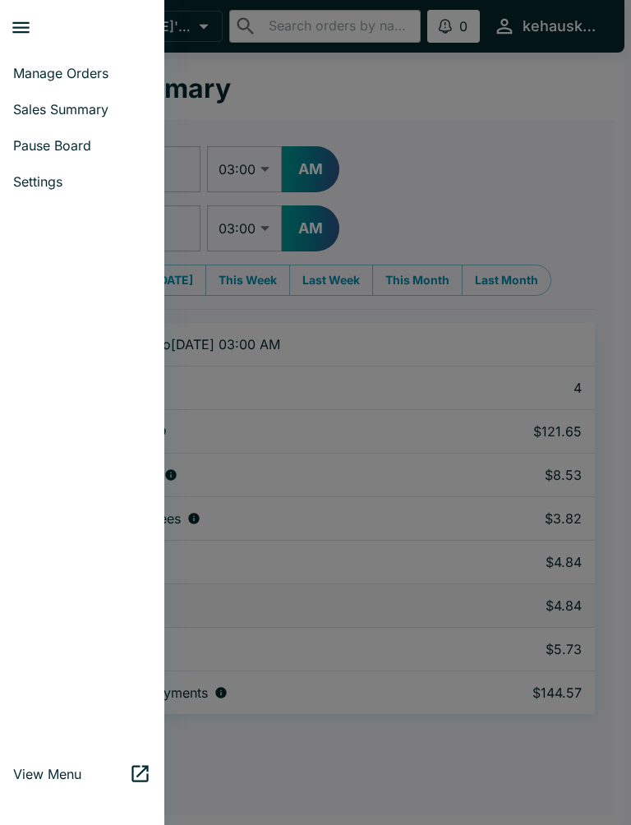
click at [105, 68] on span "Manage Orders" at bounding box center [82, 73] width 138 height 16
